Goal: Task Accomplishment & Management: Manage account settings

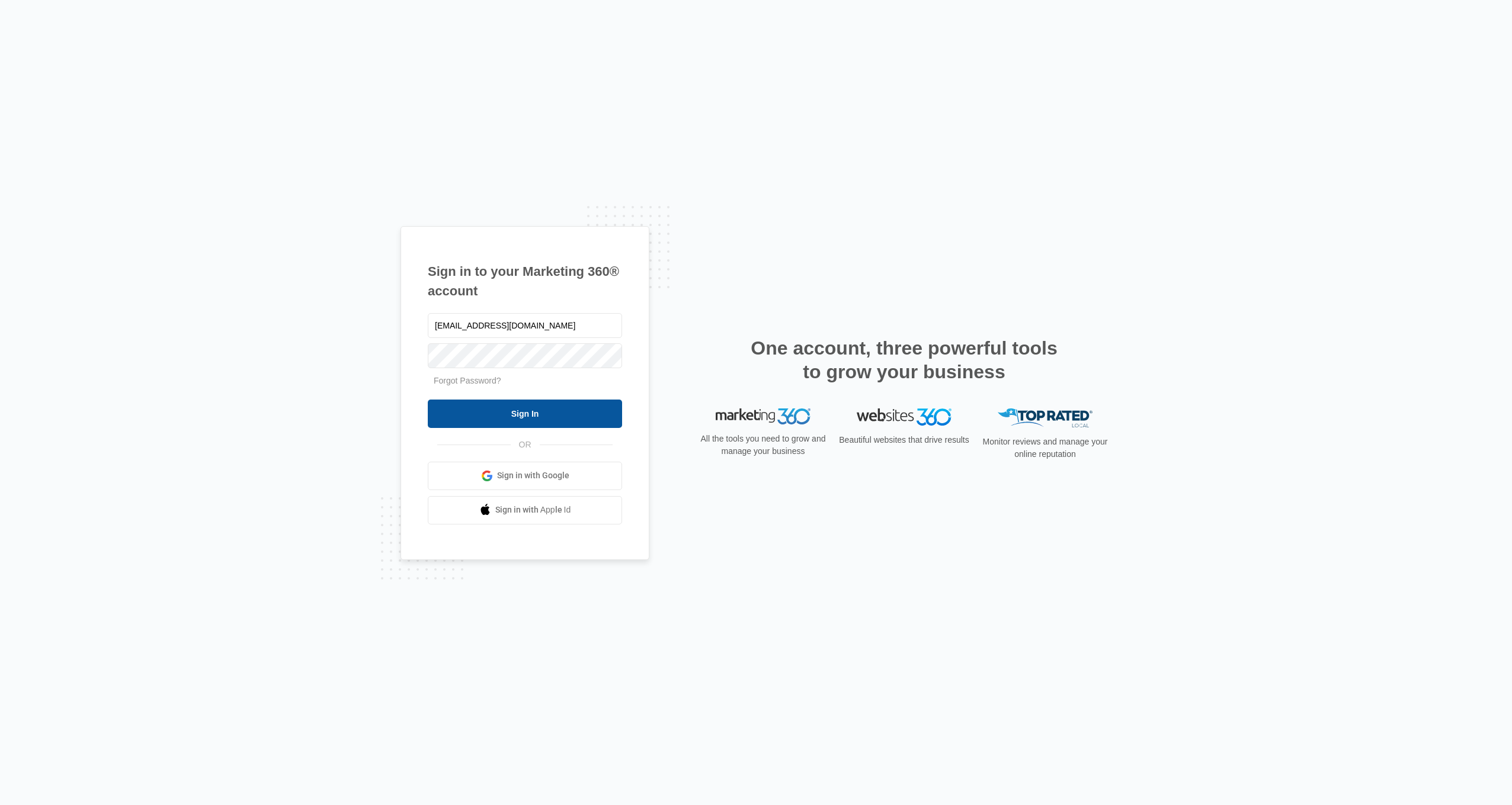
click at [536, 408] on input "Sign In" at bounding box center [525, 413] width 194 height 28
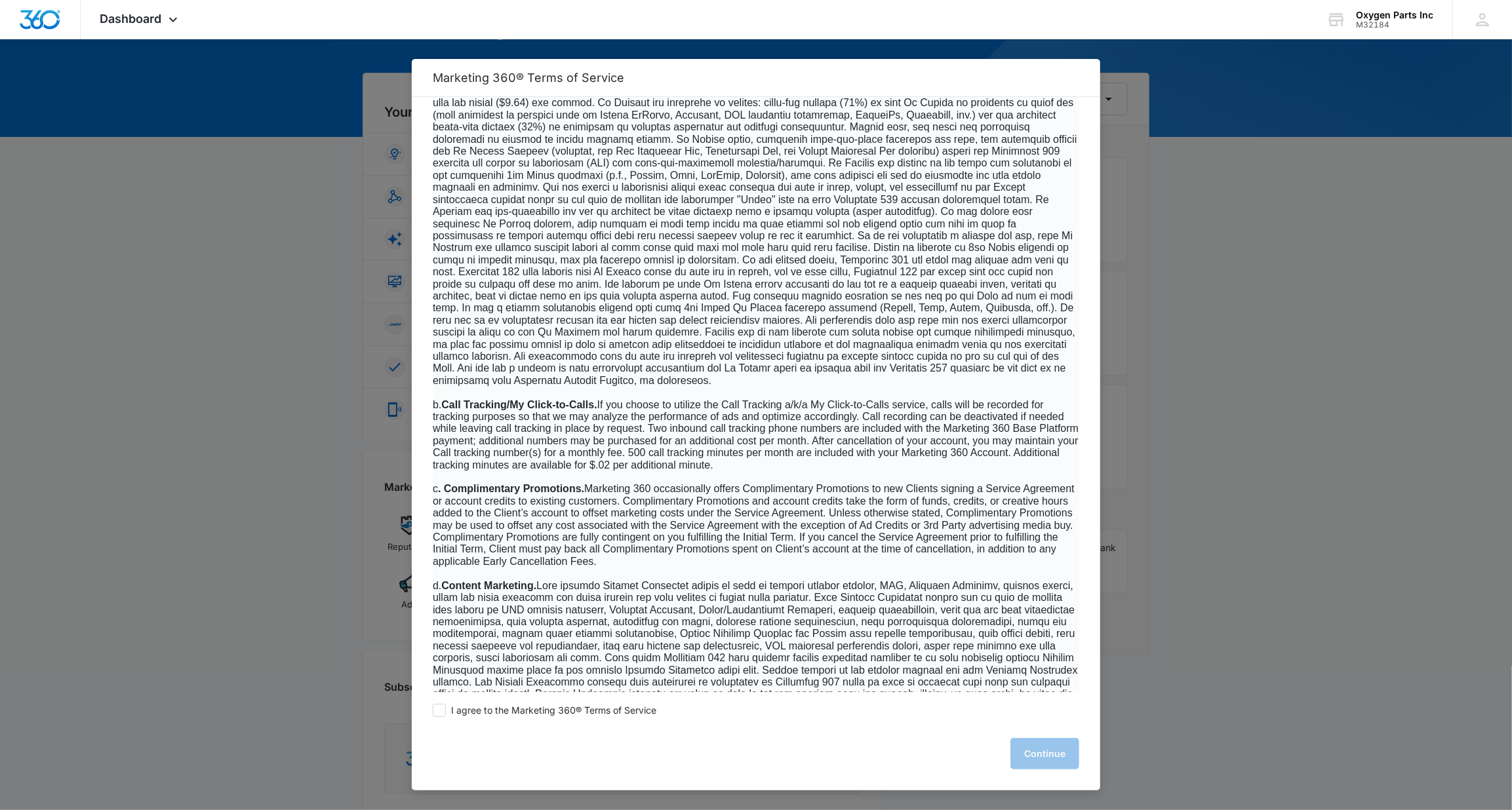
scroll to position [8149, 0]
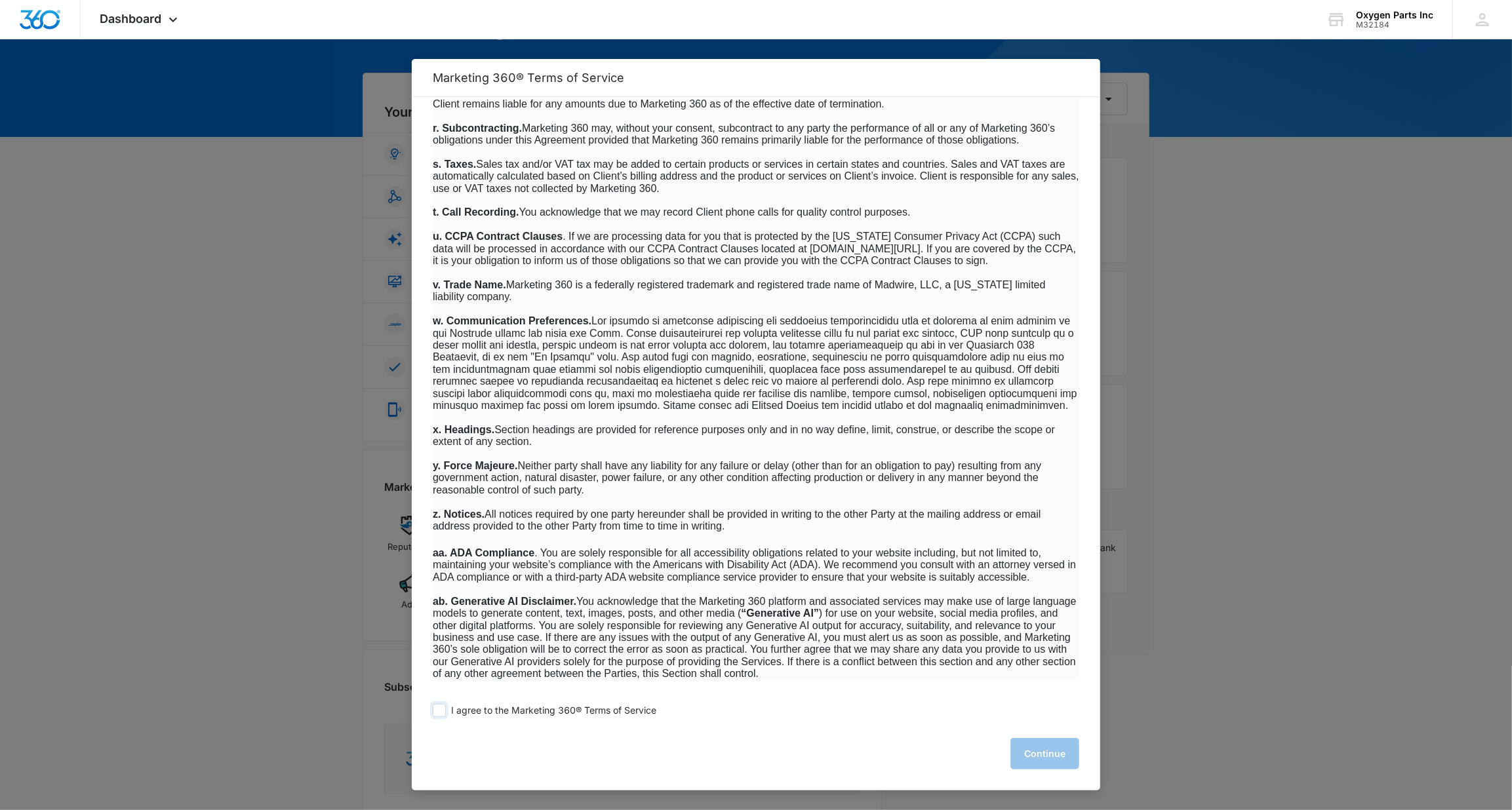
click at [483, 710] on span "I agree to the Marketing 360® Terms of Service" at bounding box center [554, 711] width 205 height 12
click at [446, 710] on input "I agree to the Marketing 360® Terms of Service" at bounding box center [439, 710] width 13 height 13
checkbox input "true"
click at [1049, 759] on button "Continue" at bounding box center [1044, 753] width 69 height 31
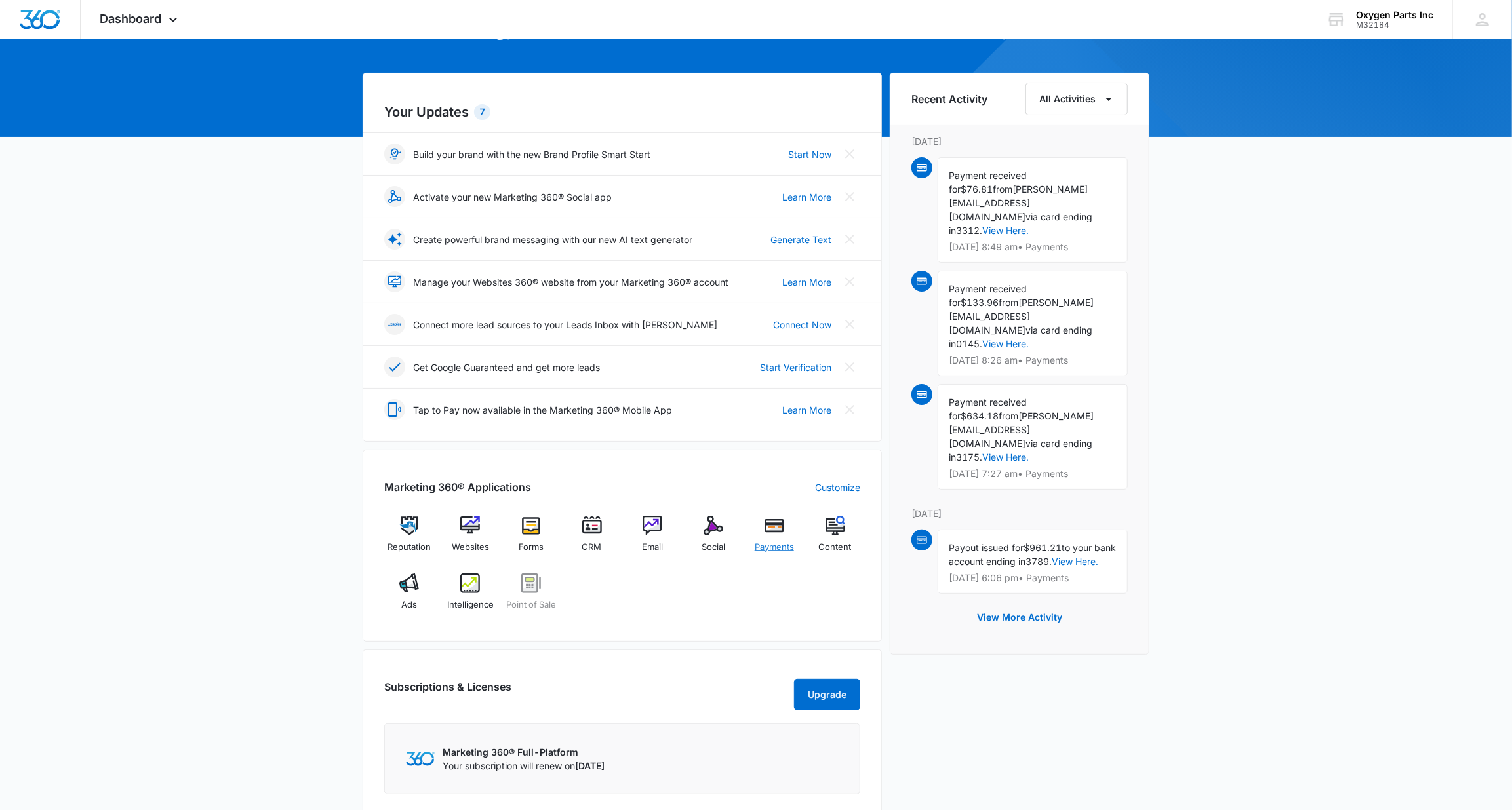
click at [754, 531] on div "Payments" at bounding box center [774, 539] width 51 height 47
